Goal: Task Accomplishment & Management: Manage account settings

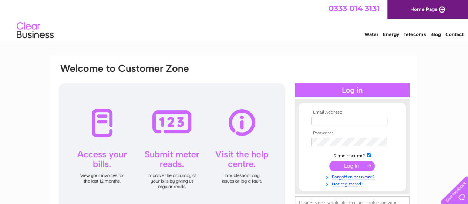
type input "dccpchairperson@gmail.com"
click at [349, 165] on input "submit" at bounding box center [352, 166] width 46 height 10
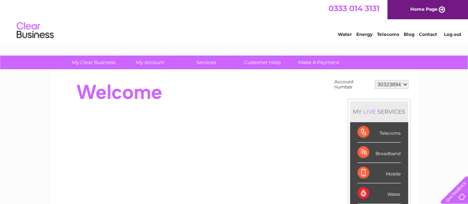
click at [364, 172] on div "Mobile" at bounding box center [379, 173] width 43 height 20
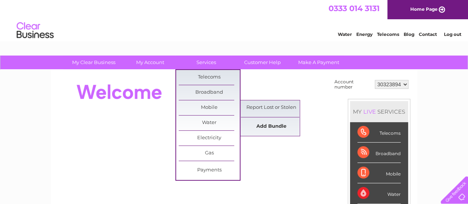
click at [266, 125] on link "Add Bundle" at bounding box center [271, 126] width 61 height 15
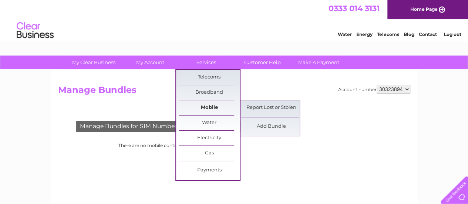
click at [207, 104] on link "Mobile" at bounding box center [209, 107] width 61 height 15
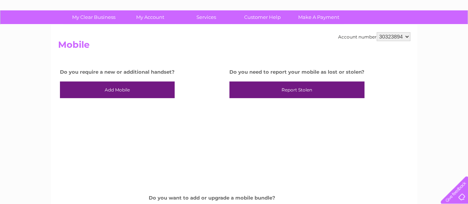
scroll to position [48, 0]
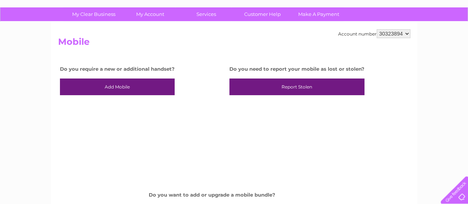
click at [149, 89] on link "Add Mobile" at bounding box center [117, 86] width 115 height 17
